Goal: Information Seeking & Learning: Learn about a topic

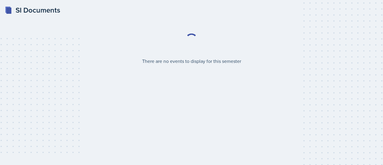
select select "2bed604d-1099-4043-b1bc-2365e8740244"
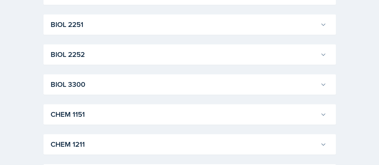
scroll to position [189, 0]
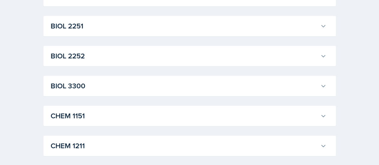
click at [158, 115] on h3 "CHEM 1151" at bounding box center [184, 116] width 267 height 11
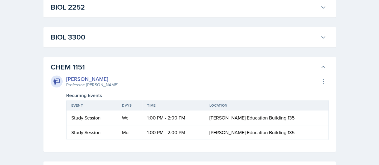
scroll to position [235, 0]
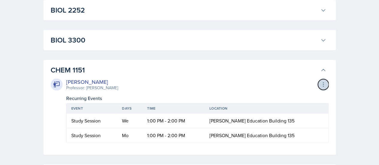
click at [320, 85] on icon at bounding box center [323, 84] width 6 height 6
click at [72, 103] on th "Event" at bounding box center [92, 108] width 51 height 10
click at [76, 83] on div "[PERSON_NAME]" at bounding box center [92, 82] width 52 height 8
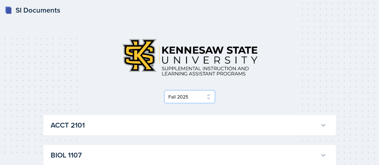
click at [209, 97] on select "Select Semester Fall 2025 Summer 2025 Spring 2025 Fall 2024 Summer 2024 Spring …" at bounding box center [189, 96] width 50 height 13
click at [276, 54] on div at bounding box center [189, 57] width 292 height 47
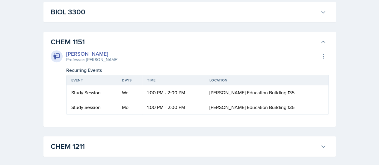
scroll to position [264, 0]
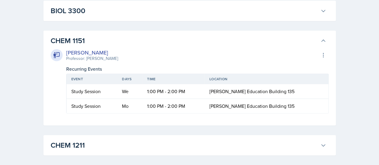
click at [227, 105] on span "[PERSON_NAME] Education Building 135" at bounding box center [251, 106] width 85 height 7
click at [205, 101] on td "1:00 PM - 2:00 PM" at bounding box center [173, 106] width 62 height 14
